Goal: Task Accomplishment & Management: Complete application form

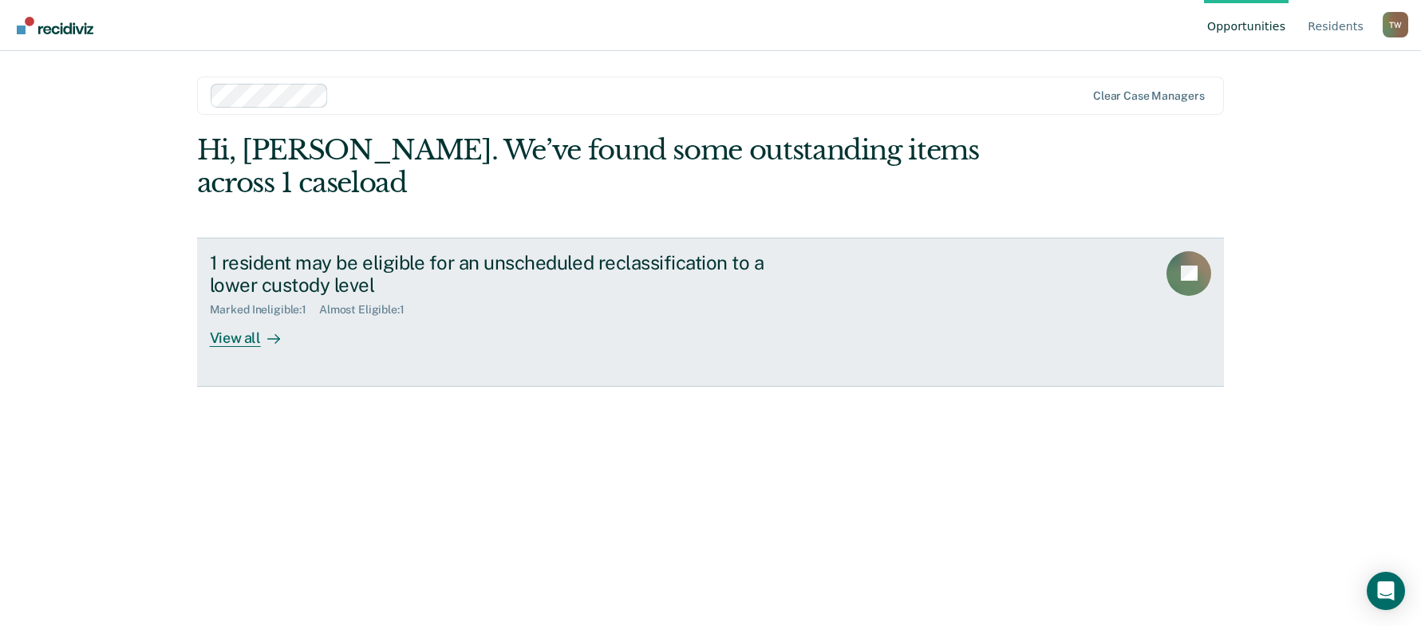
click at [229, 335] on div "View all" at bounding box center [254, 332] width 89 height 31
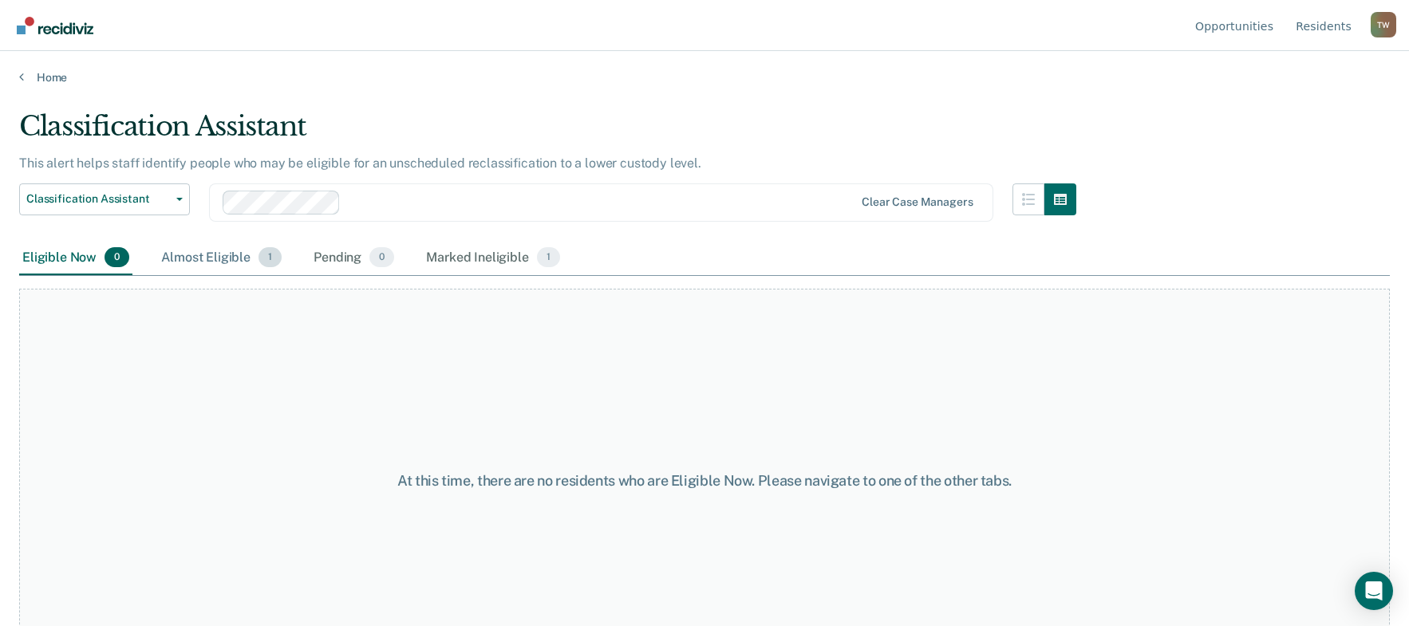
click at [219, 262] on div "Almost Eligible 1" at bounding box center [221, 258] width 127 height 35
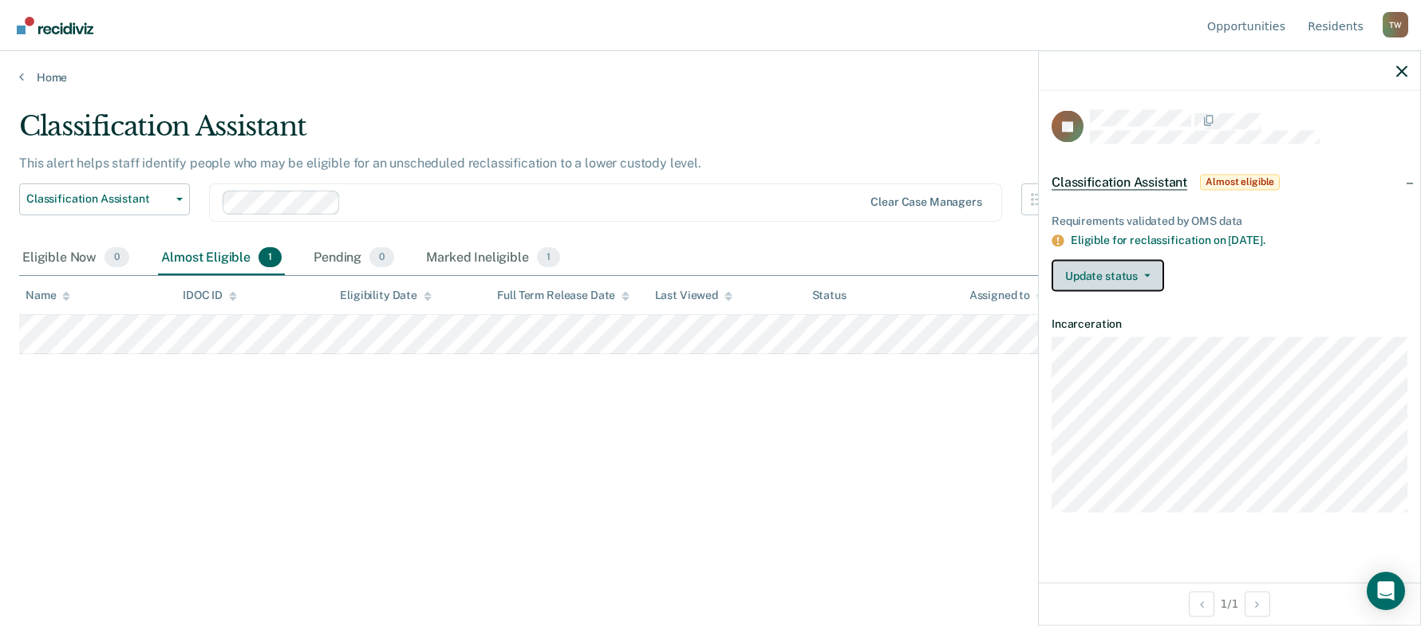
click at [1144, 267] on button "Update status" at bounding box center [1108, 276] width 113 height 32
click at [1150, 275] on button "Update status" at bounding box center [1108, 276] width 113 height 32
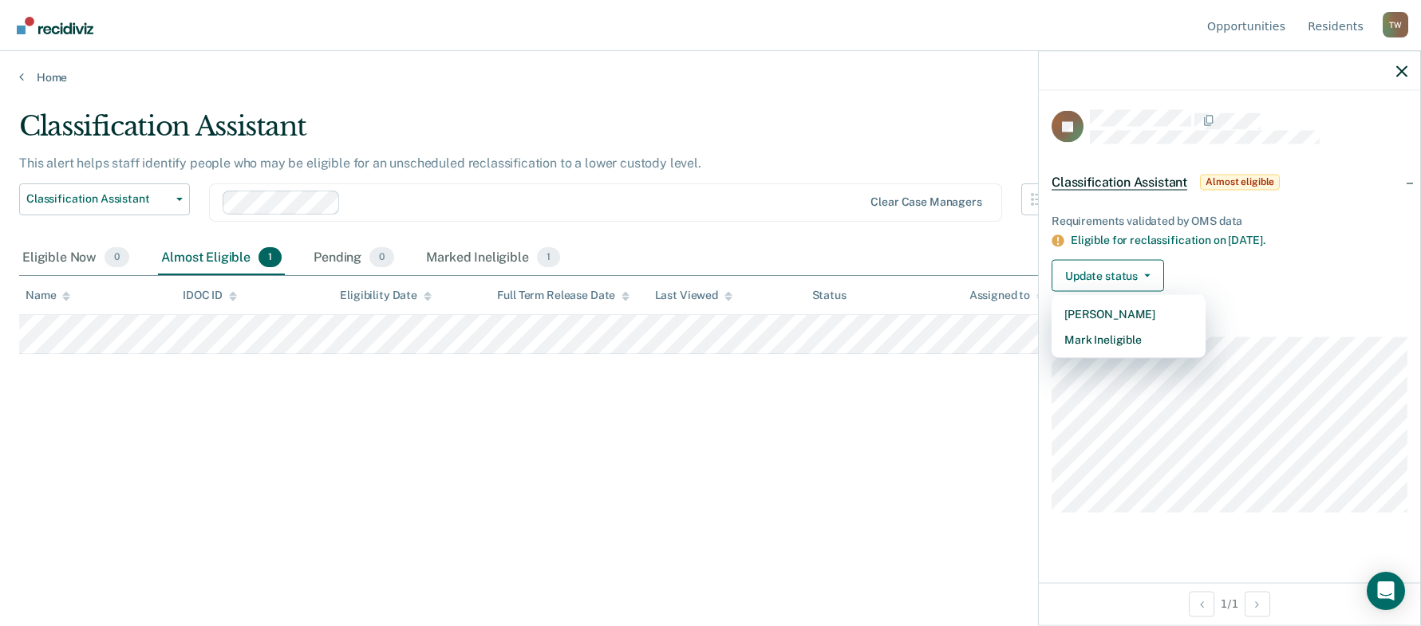
click at [500, 542] on div "Classification Assistant This alert helps staff identify people who may be elig…" at bounding box center [710, 334] width 1383 height 448
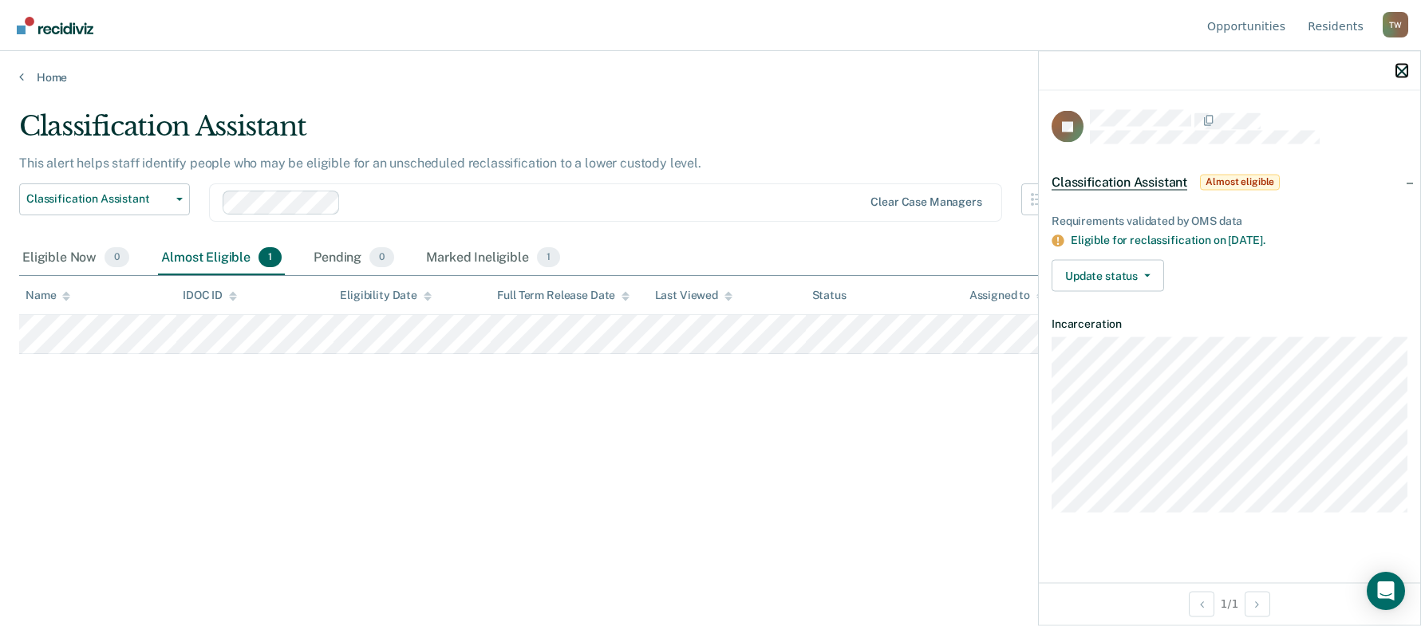
click at [1401, 68] on icon "button" at bounding box center [1402, 70] width 11 height 11
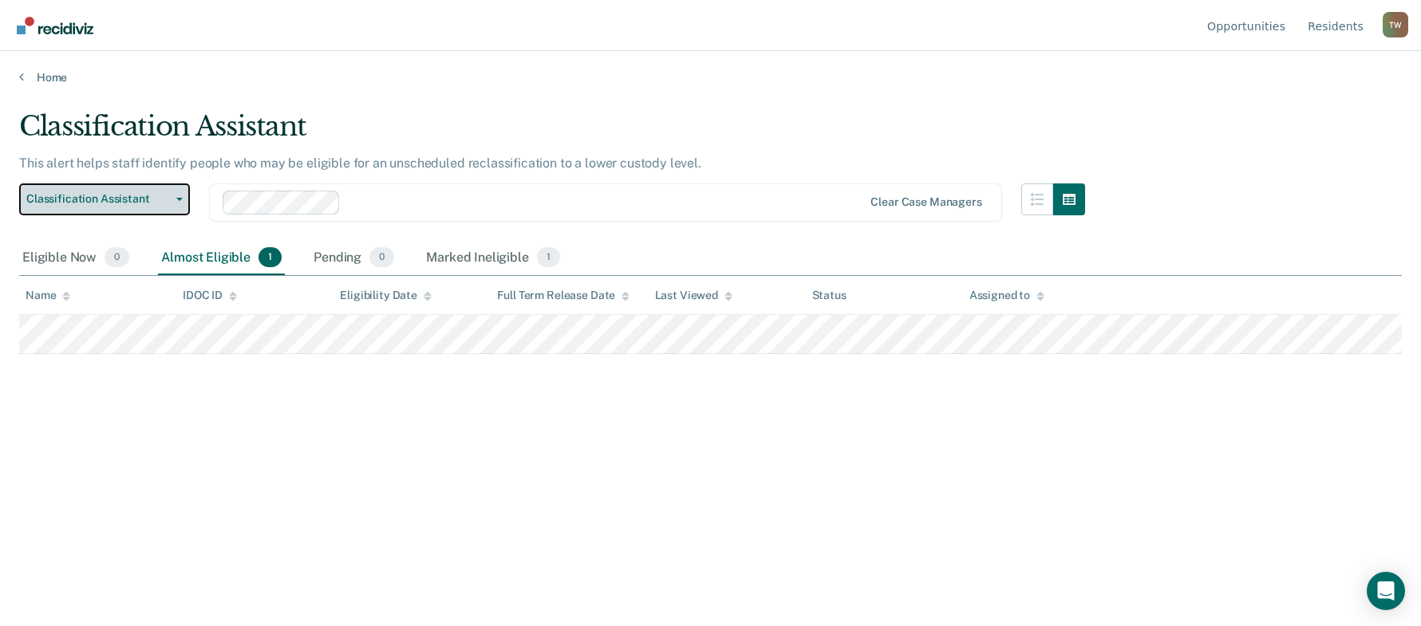
click at [175, 196] on button "Classification Assistant" at bounding box center [104, 200] width 171 height 32
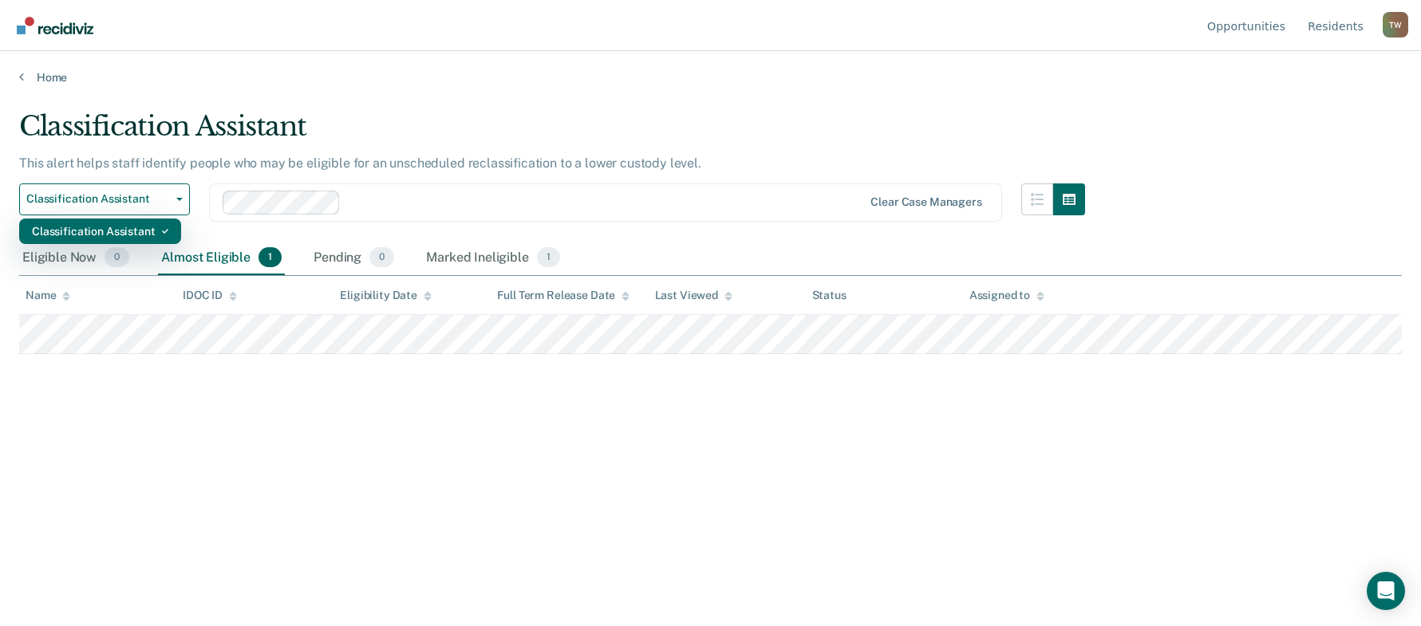
click at [135, 227] on div "Classification Assistant" at bounding box center [100, 232] width 136 height 26
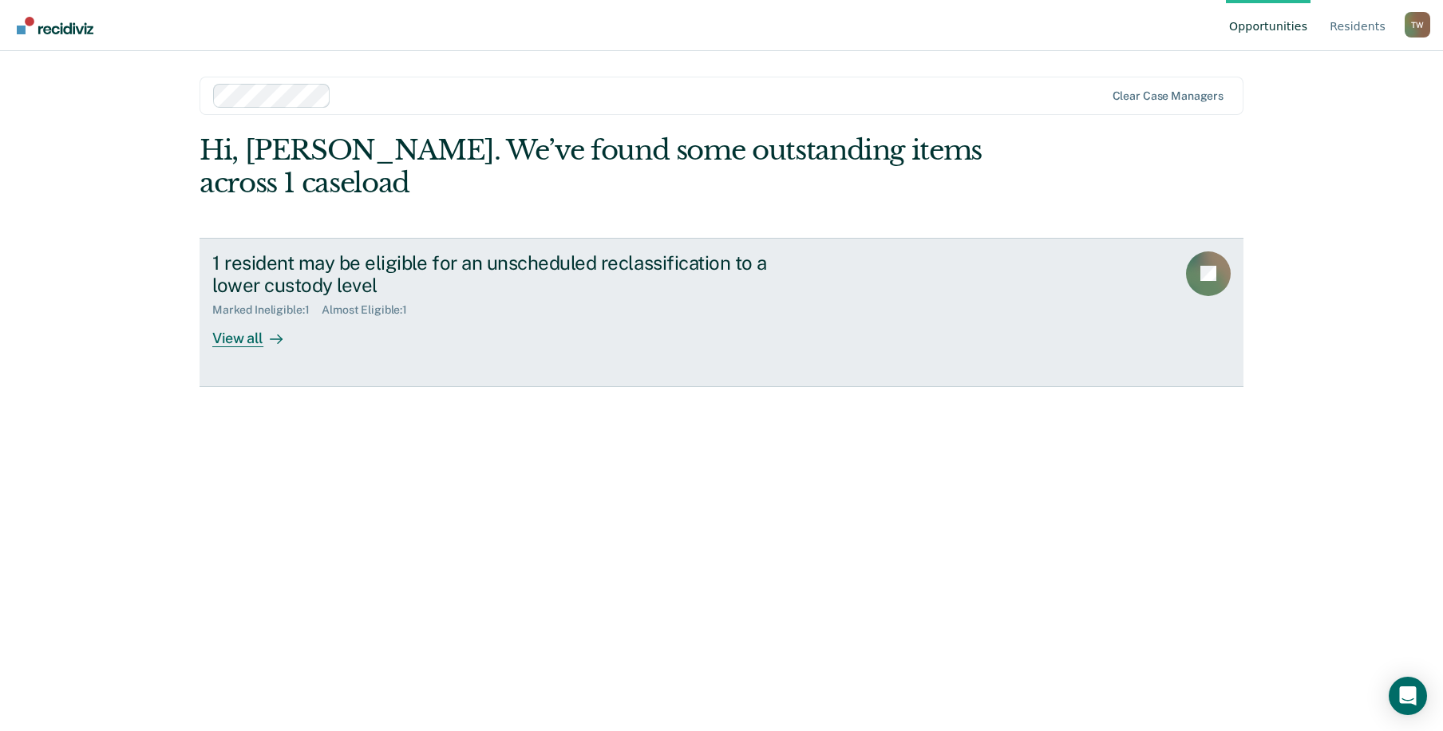
click at [231, 334] on div "View all" at bounding box center [256, 332] width 89 height 31
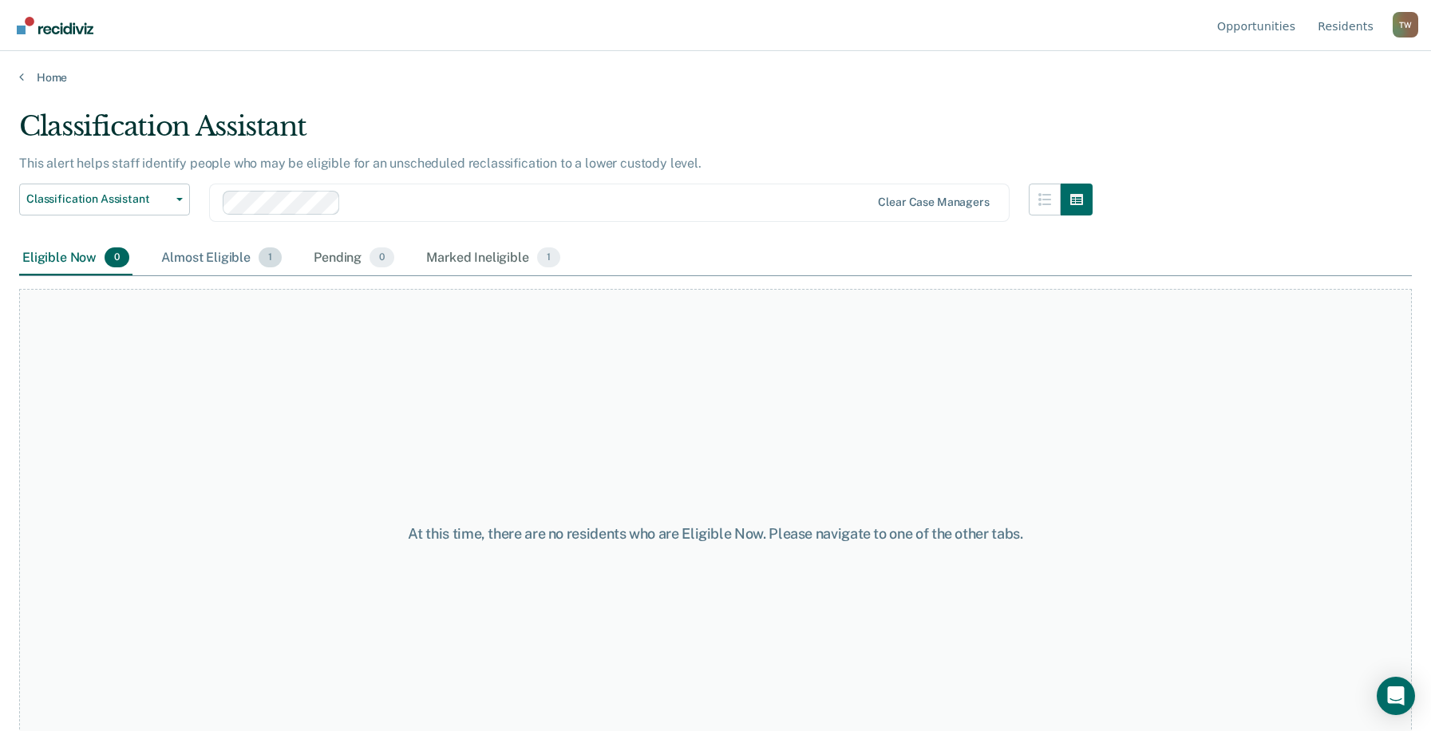
click at [184, 259] on div "Almost Eligible 1" at bounding box center [221, 258] width 127 height 35
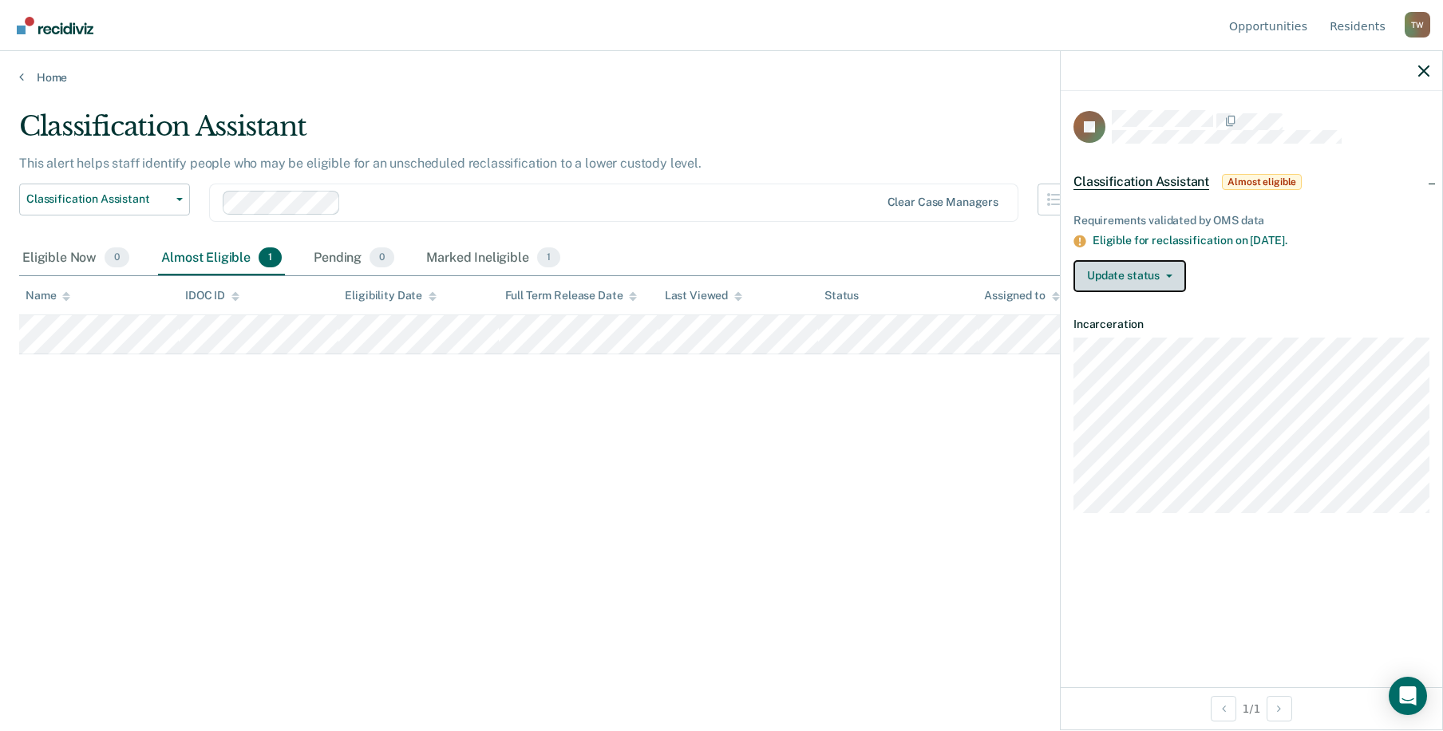
click at [1174, 275] on button "Update status" at bounding box center [1129, 276] width 113 height 32
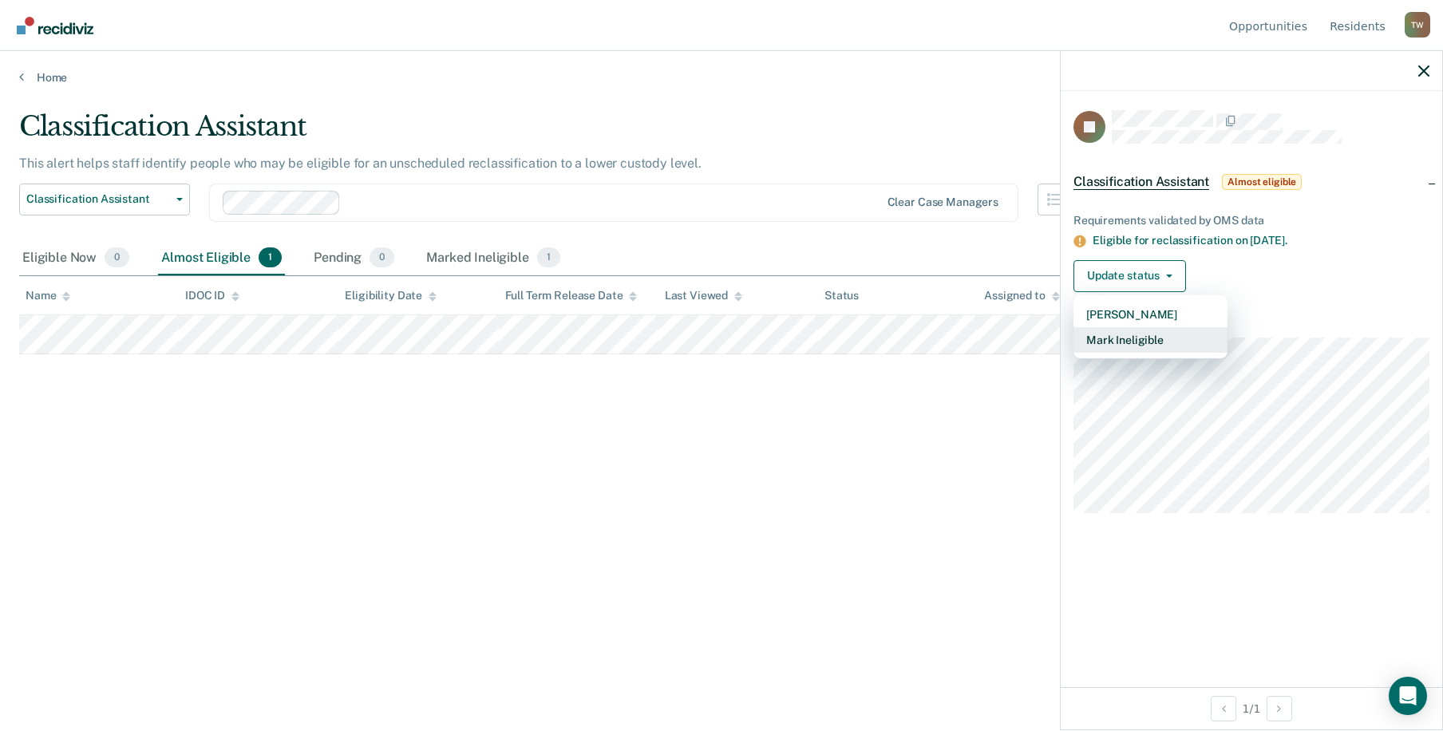
click at [1139, 334] on button "Mark Ineligible" at bounding box center [1150, 340] width 154 height 26
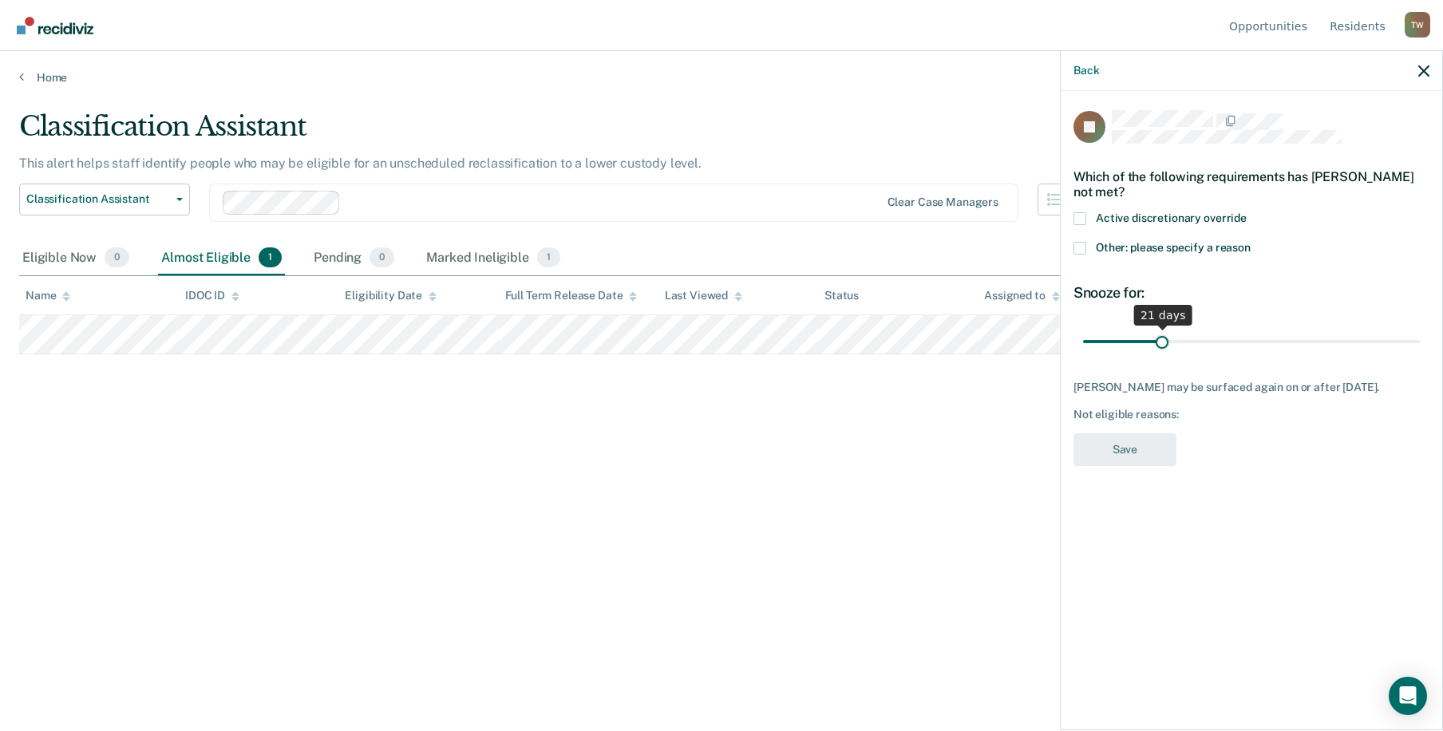
drag, startPoint x: 1191, startPoint y: 336, endPoint x: 1146, endPoint y: 342, distance: 45.0
type input "20"
click at [1159, 355] on input "range" at bounding box center [1251, 341] width 337 height 28
click at [1082, 243] on span at bounding box center [1079, 248] width 13 height 13
click at [1251, 242] on input "Other: please specify a reason" at bounding box center [1251, 242] width 0 height 0
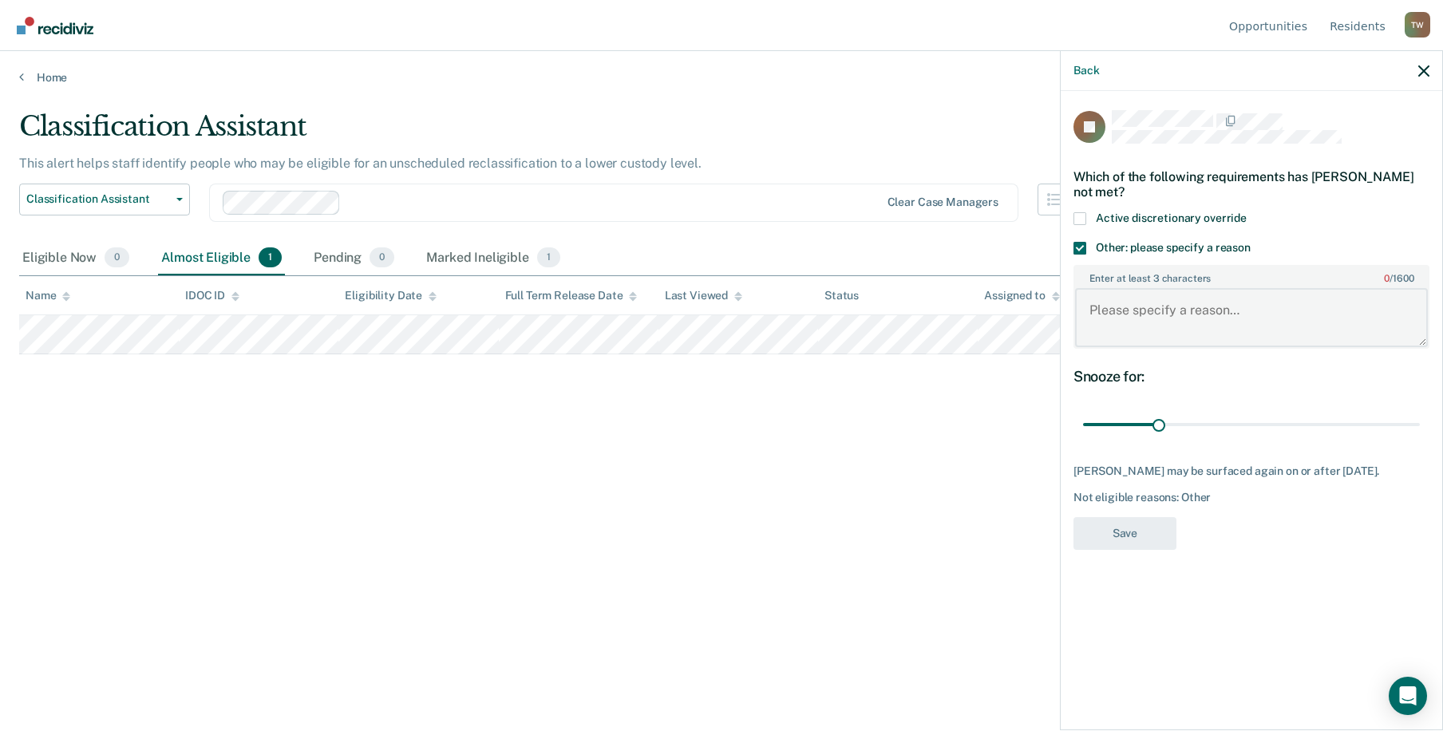
click at [1237, 314] on textarea "Enter at least 3 characters 0 / 1600" at bounding box center [1251, 317] width 353 height 59
type textarea "Paroled out on [DATE]"
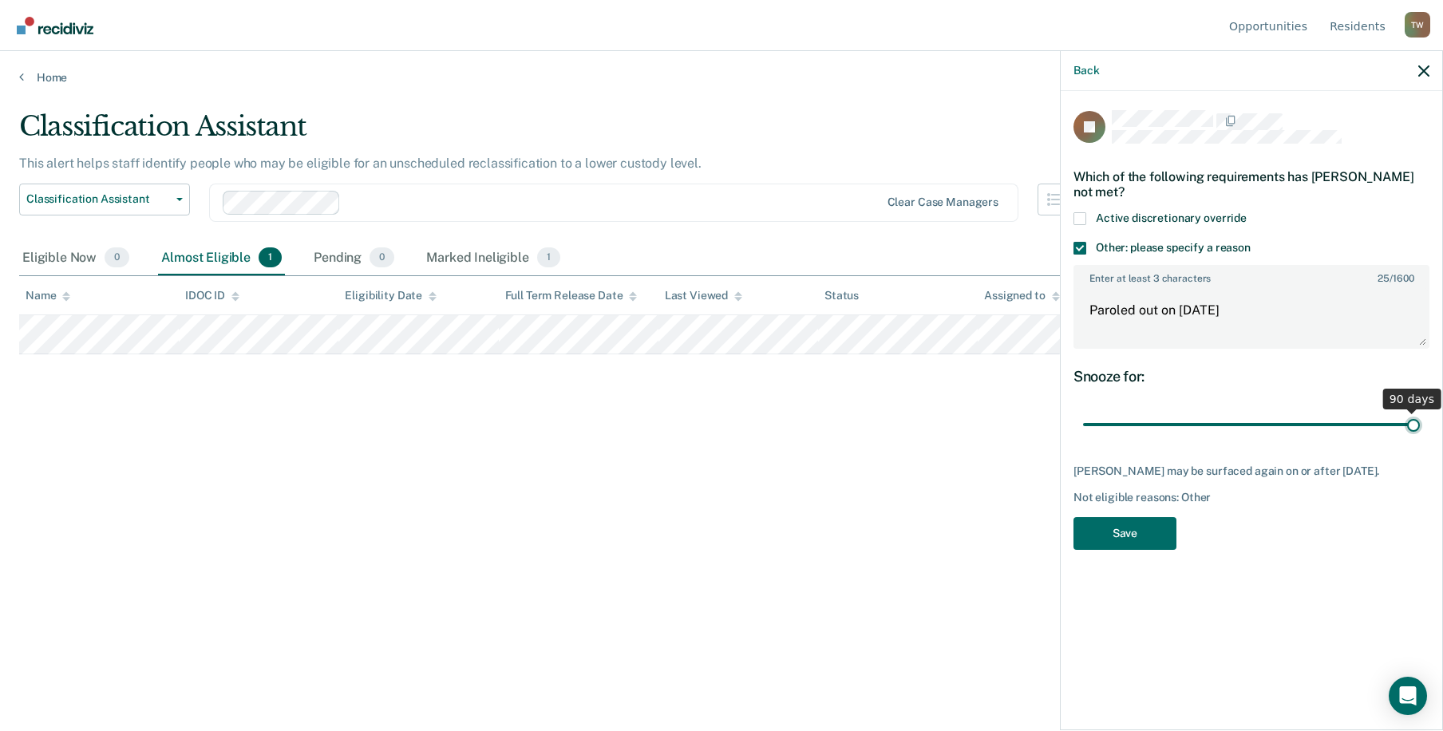
drag, startPoint x: 1160, startPoint y: 427, endPoint x: 1431, endPoint y: 432, distance: 270.6
type input "90"
click at [1420, 432] on input "range" at bounding box center [1251, 425] width 337 height 28
click at [1425, 67] on icon "button" at bounding box center [1423, 70] width 11 height 11
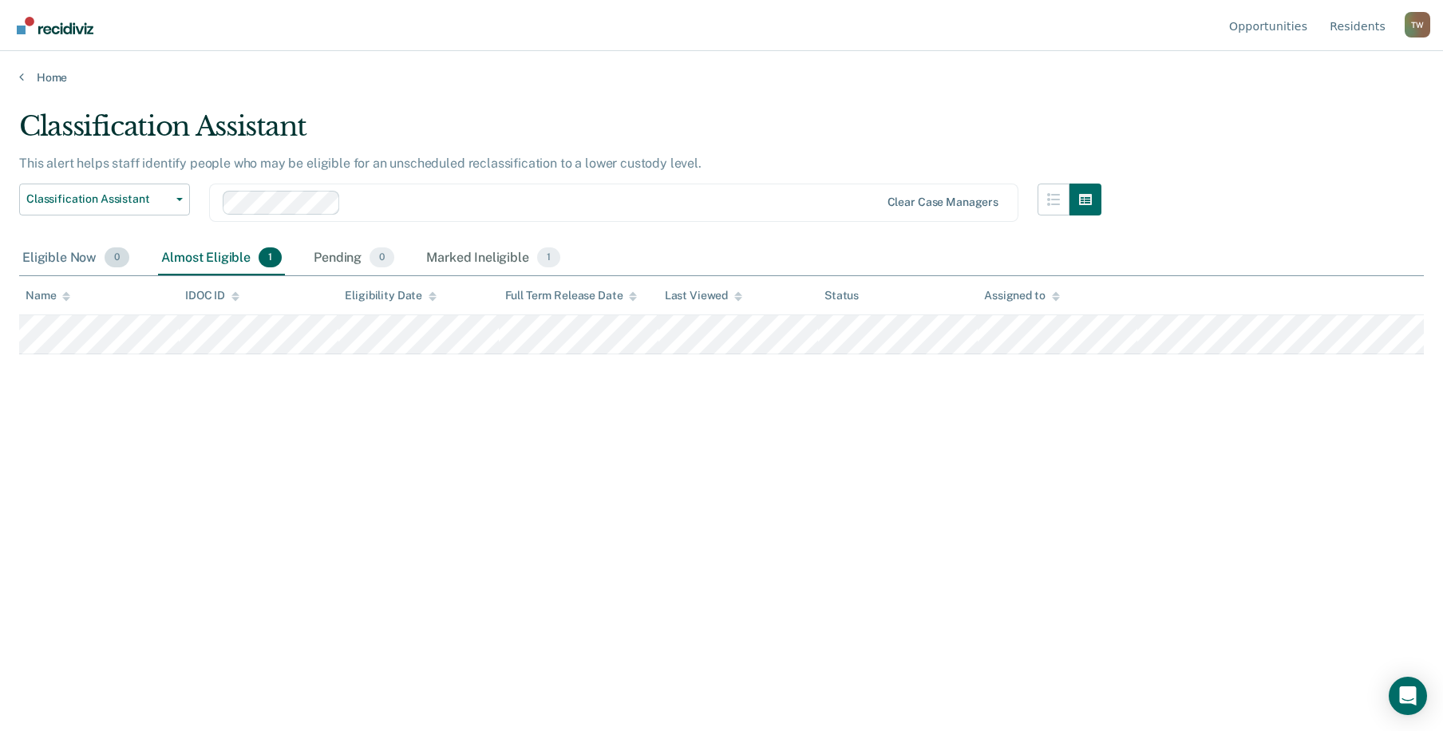
click at [46, 259] on div "Eligible Now 0" at bounding box center [75, 258] width 113 height 35
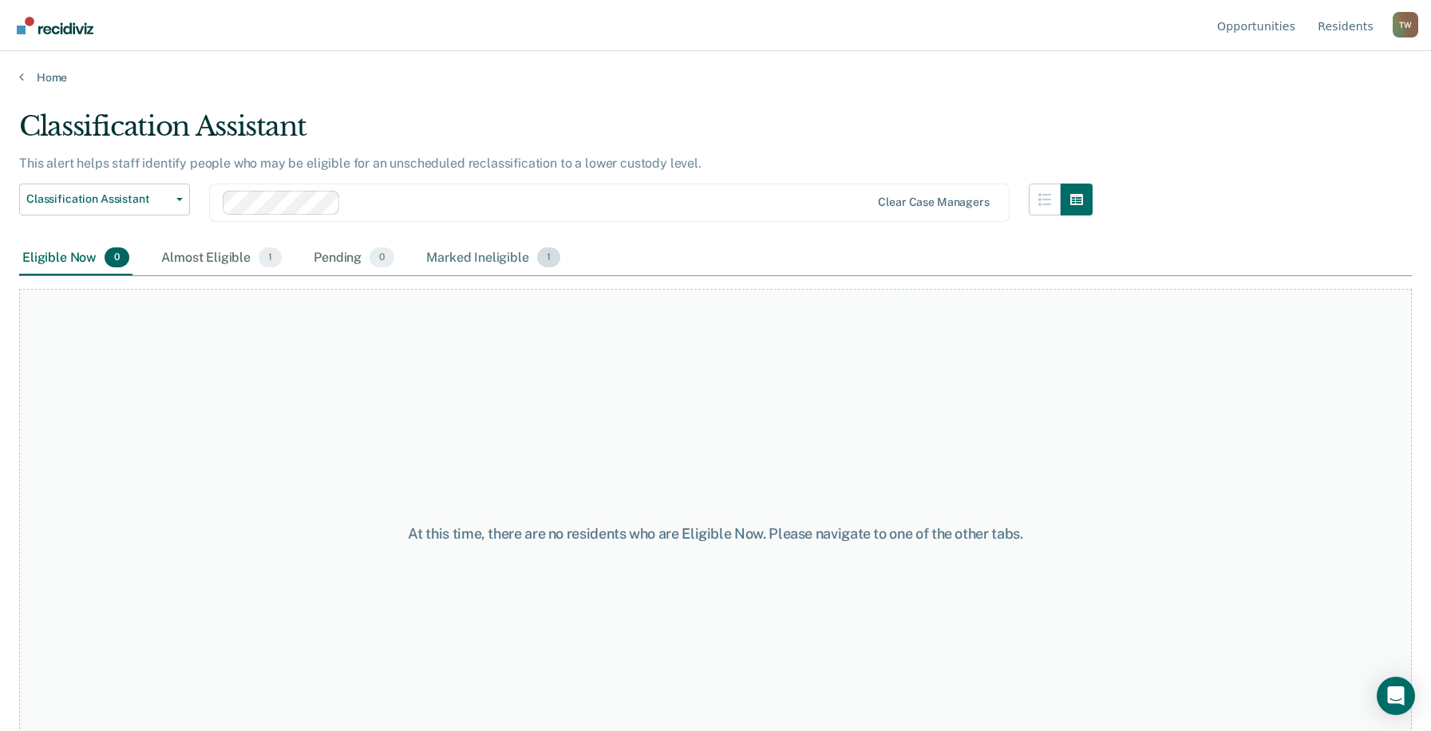
click at [476, 255] on div "Marked Ineligible 1" at bounding box center [493, 258] width 140 height 35
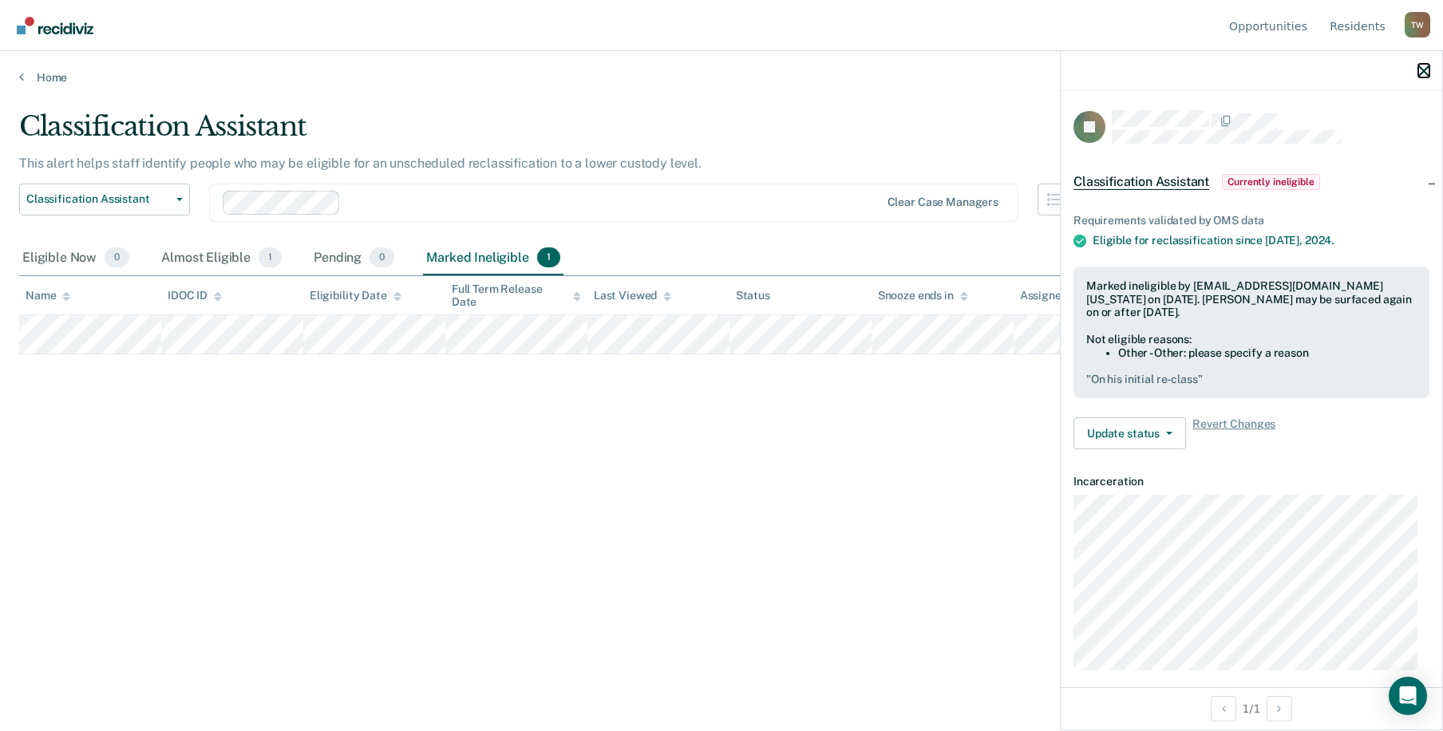
click at [1429, 73] on icon "button" at bounding box center [1423, 70] width 11 height 11
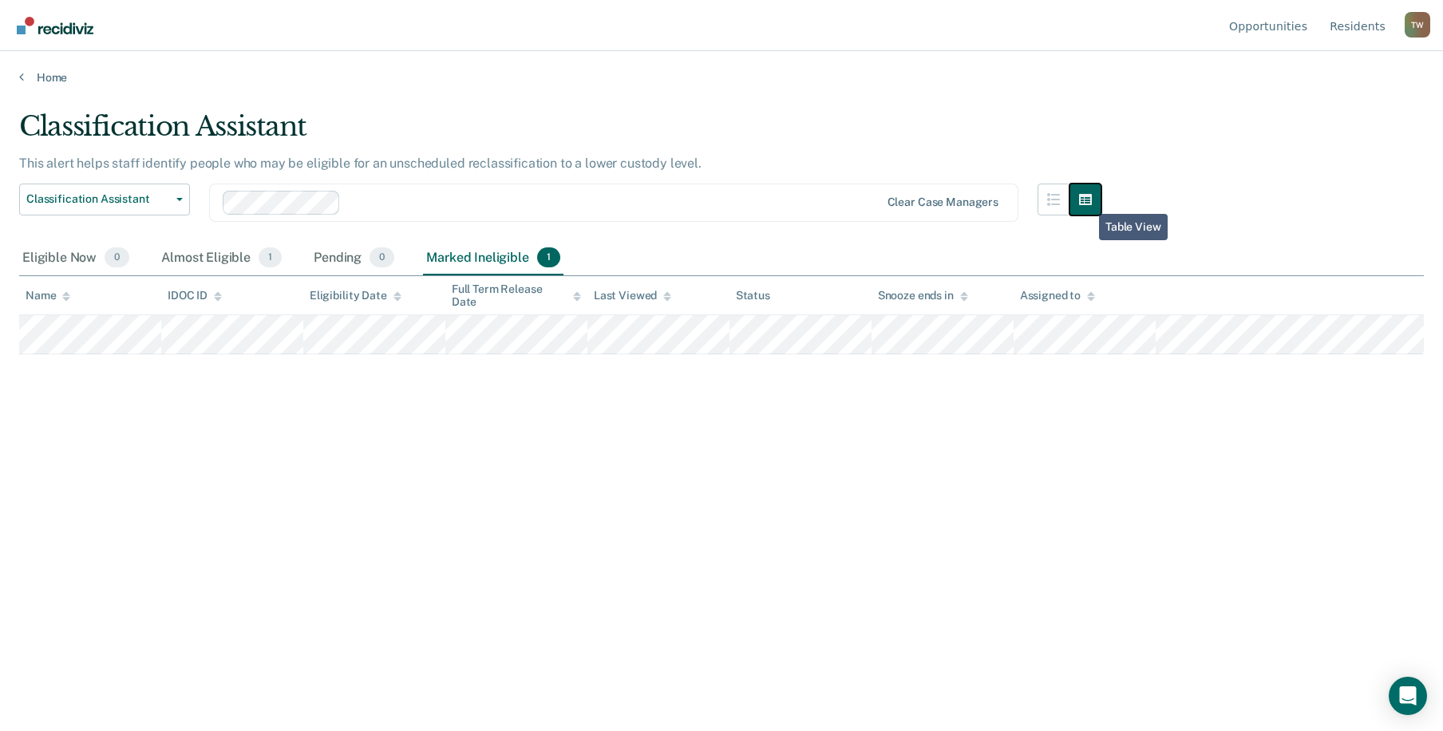
click at [1087, 201] on icon "button" at bounding box center [1085, 199] width 13 height 13
click at [1279, 29] on link "Opportunities" at bounding box center [1268, 25] width 85 height 51
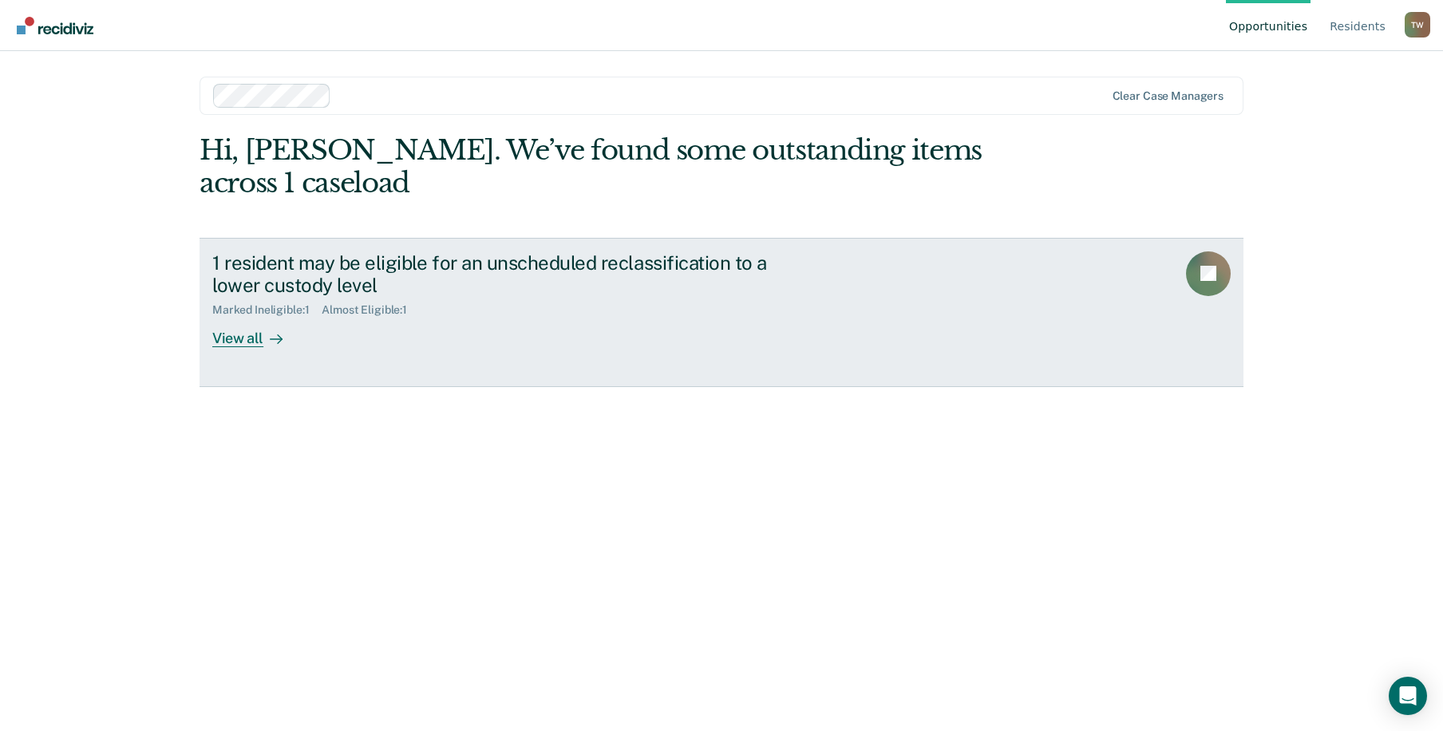
click at [244, 337] on div "View all" at bounding box center [256, 332] width 89 height 31
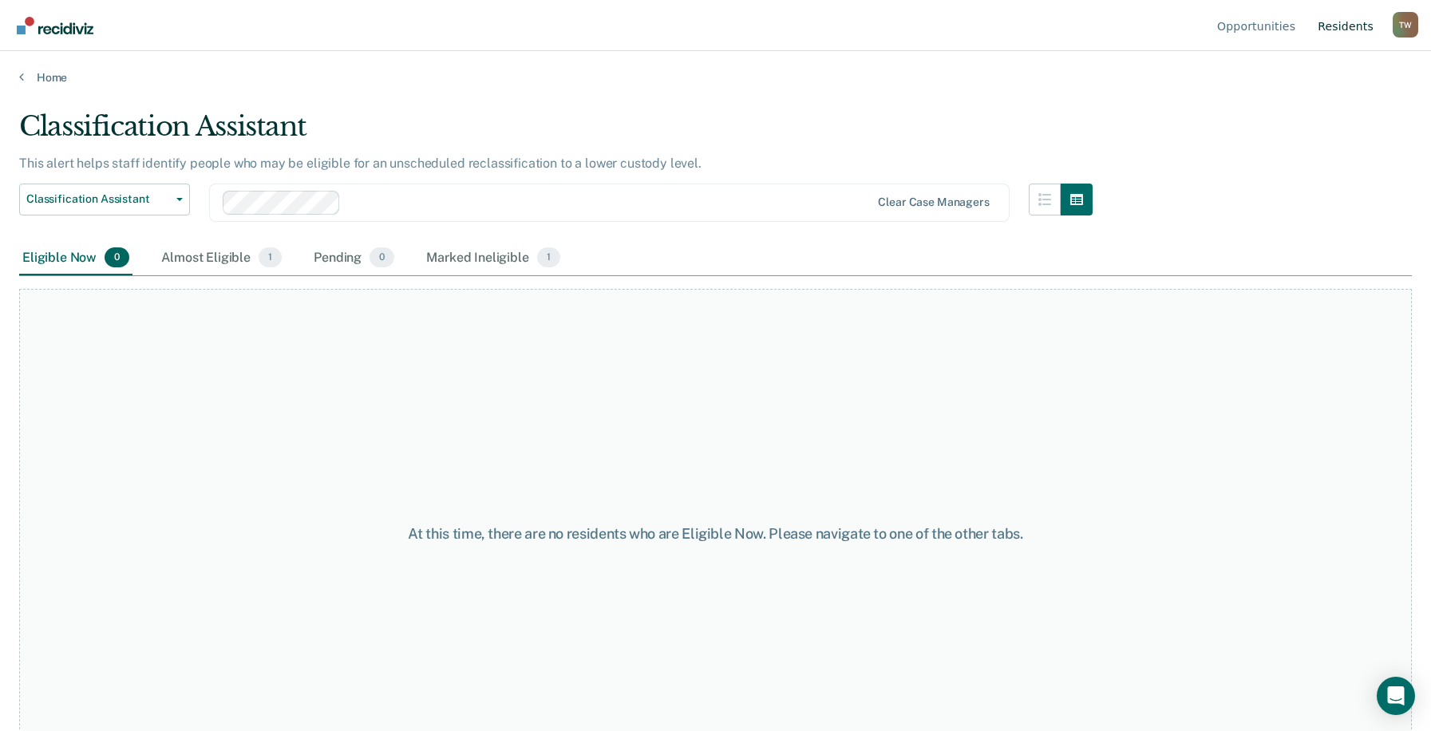
click at [1350, 22] on link "Resident s" at bounding box center [1345, 25] width 62 height 51
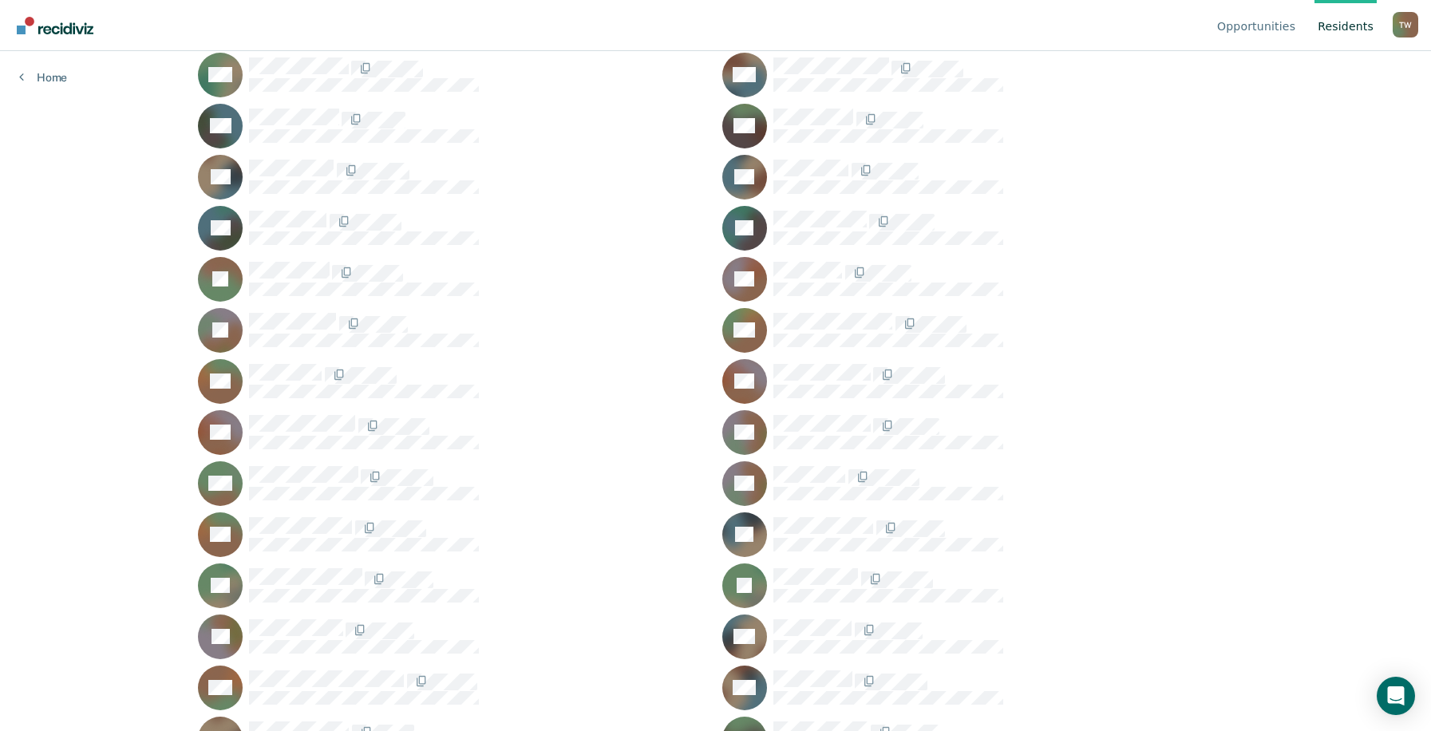
scroll to position [1442, 0]
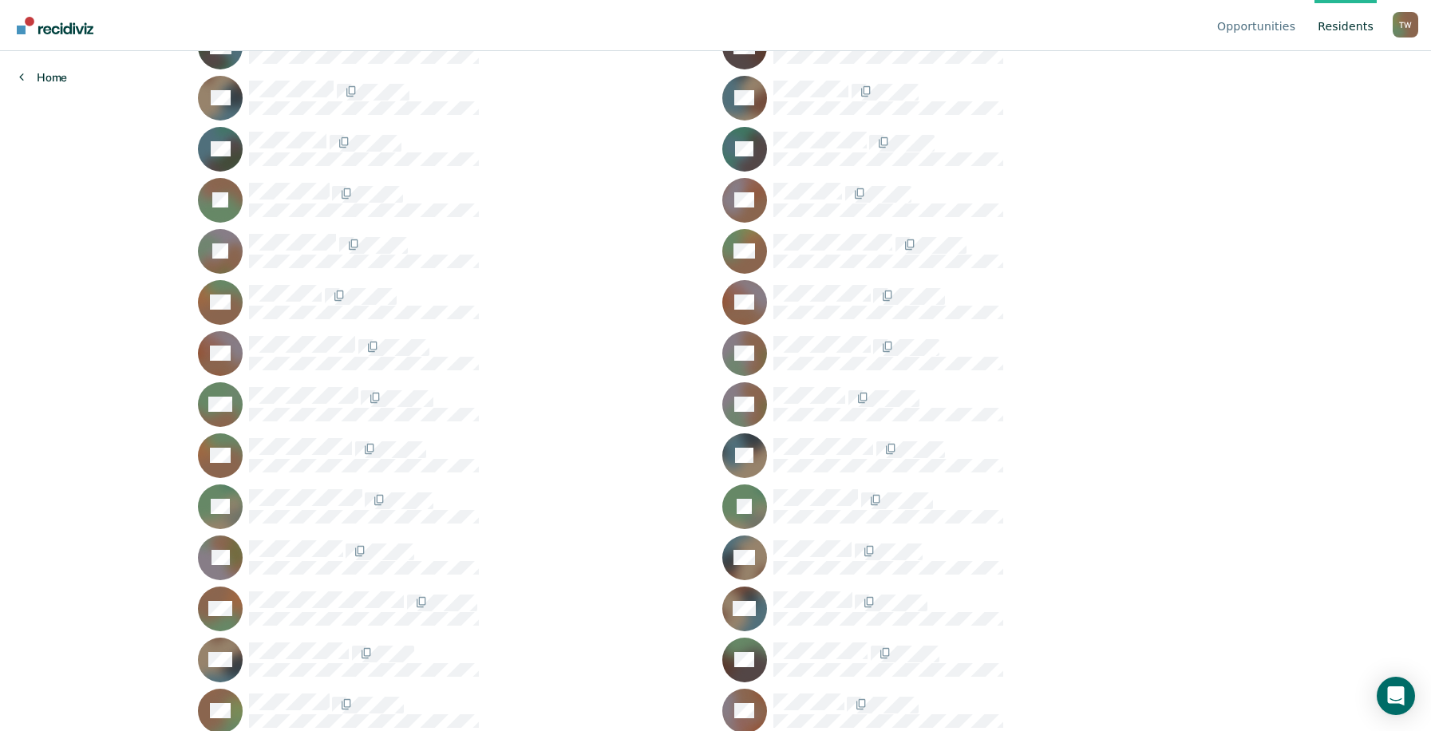
click at [46, 74] on link "Home" at bounding box center [43, 77] width 48 height 14
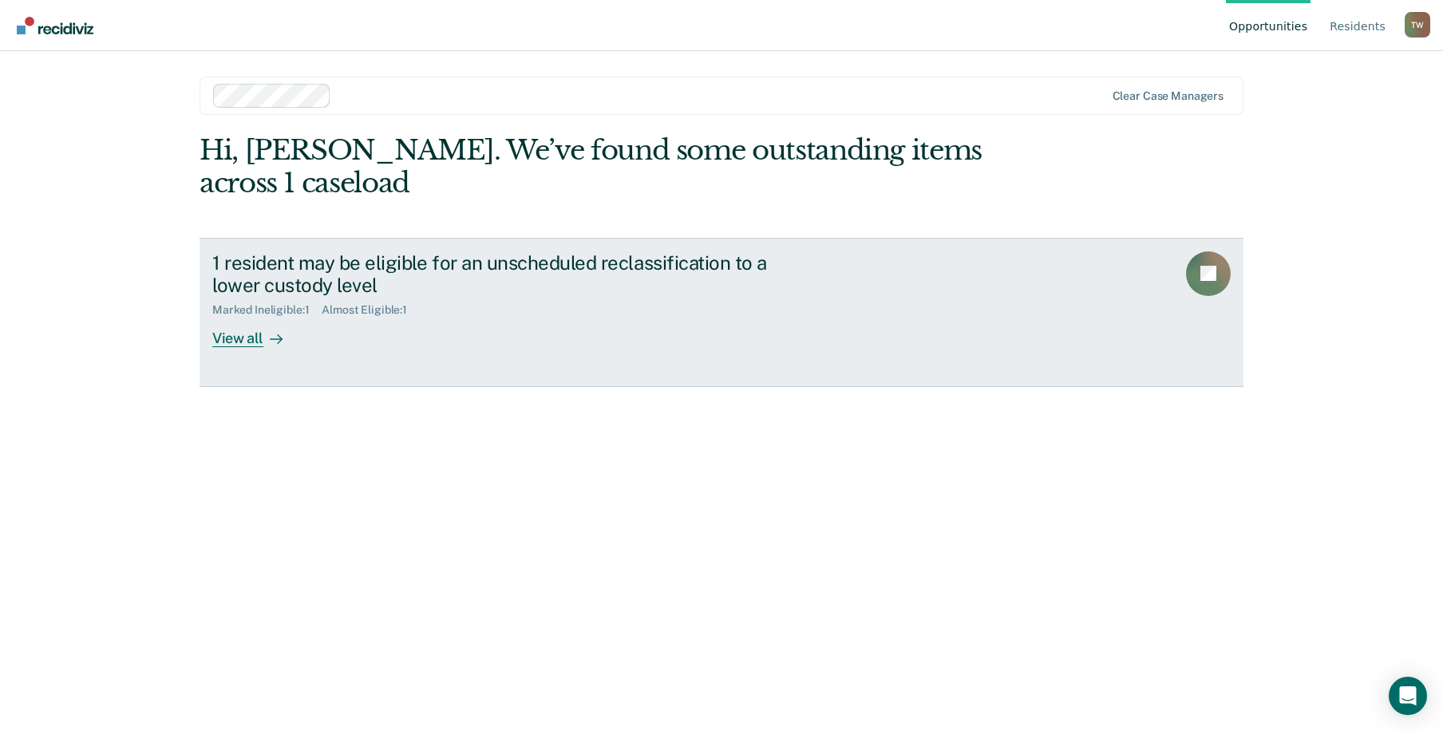
click at [245, 338] on div "View all" at bounding box center [256, 332] width 89 height 31
